Goal: Information Seeking & Learning: Learn about a topic

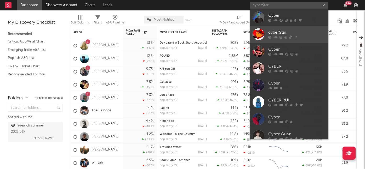
type input "cyber$tar"
click at [280, 30] on div "cyber$tar" at bounding box center [296, 33] width 57 height 6
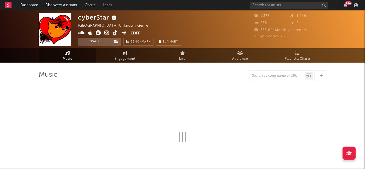
select select "1w"
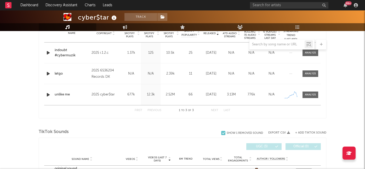
scroll to position [215, 0]
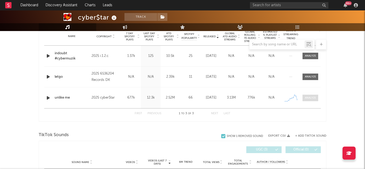
click at [310, 96] on div at bounding box center [310, 98] width 11 height 4
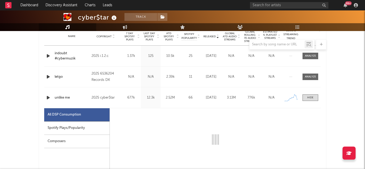
select select "1w"
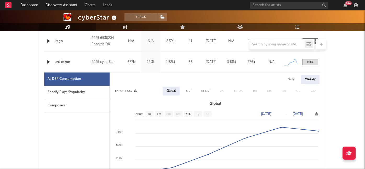
scroll to position [266, 0]
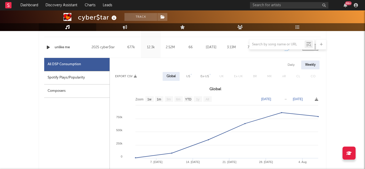
click at [188, 77] on div "US" at bounding box center [188, 76] width 4 height 6
select select "1w"
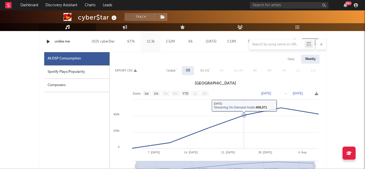
scroll to position [262, 0]
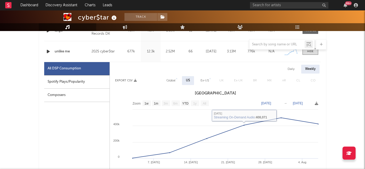
click at [168, 80] on div "Global" at bounding box center [170, 81] width 9 height 6
select select "1w"
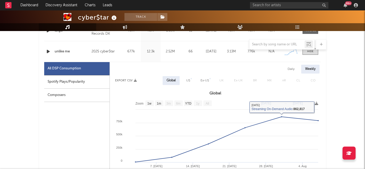
click at [189, 82] on div "US" at bounding box center [188, 81] width 4 height 6
select select "1w"
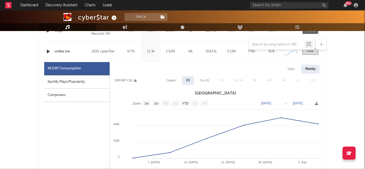
click at [173, 82] on div "Global" at bounding box center [170, 81] width 9 height 6
select select "1w"
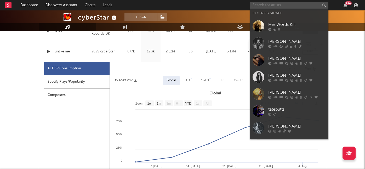
click at [286, 6] on input "text" at bounding box center [289, 5] width 78 height 7
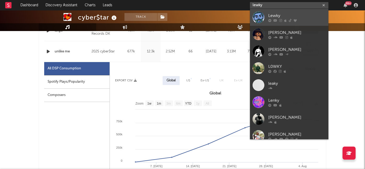
type input "lewky"
click at [284, 17] on div "Lewky" at bounding box center [296, 16] width 57 height 6
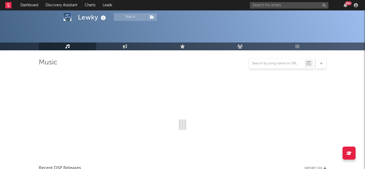
scroll to position [262, 0]
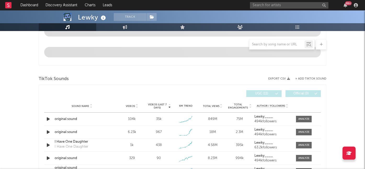
select select "6m"
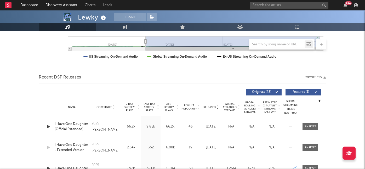
scroll to position [144, 0]
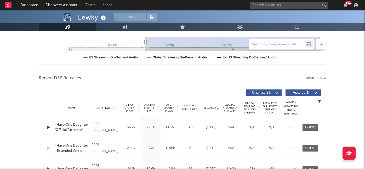
click at [128, 106] on span "7 Day Spotify Plays" at bounding box center [130, 107] width 14 height 9
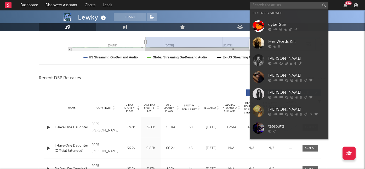
click at [265, 6] on input "text" at bounding box center [289, 5] width 78 height 7
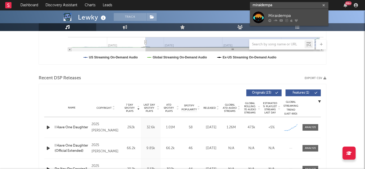
type input "miraidempa"
click at [275, 22] on link "Miraidempa" at bounding box center [289, 17] width 78 height 17
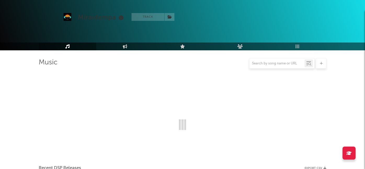
scroll to position [144, 0]
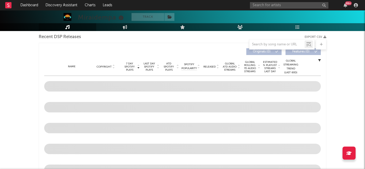
select select "6m"
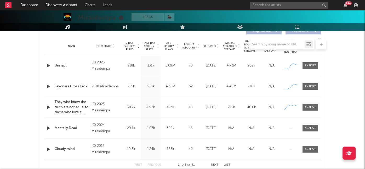
scroll to position [209, 0]
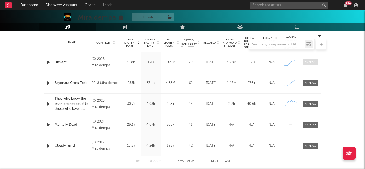
click at [313, 64] on div at bounding box center [310, 62] width 11 height 4
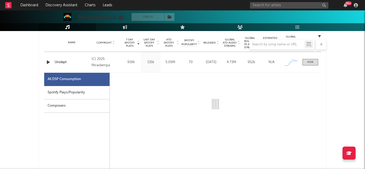
select select "1w"
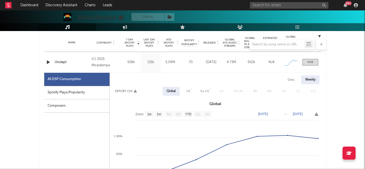
click at [79, 95] on div "Spotify Plays/Popularity" at bounding box center [76, 92] width 65 height 13
select select "1w"
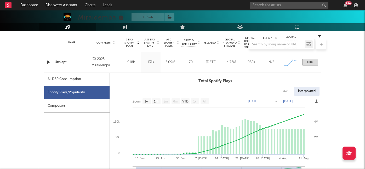
click at [79, 82] on div "All DSP Consumption" at bounding box center [64, 79] width 33 height 6
select select "1w"
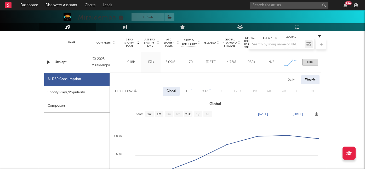
click at [191, 91] on div "US" at bounding box center [188, 91] width 12 height 9
select select "1w"
